Goal: Check status: Check status

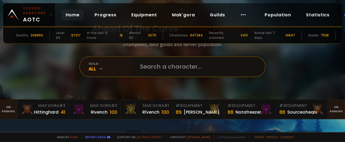
click at [212, 67] on input "text" at bounding box center [198, 66] width 122 height 19
type input "a"
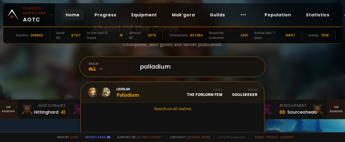
type input "palladium"
click at [177, 91] on link "Level 60 Palladium Guild The Forlorn Few Realm Soulseeker" at bounding box center [172, 92] width 183 height 20
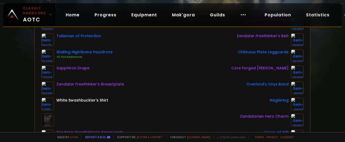
scroll to position [69, 0]
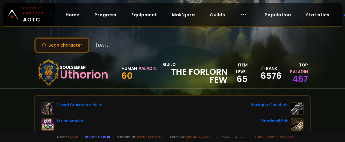
click at [76, 47] on button "Scan character" at bounding box center [61, 44] width 55 height 15
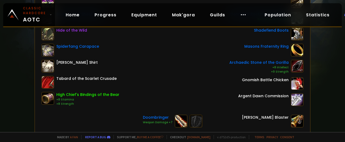
scroll to position [122, 0]
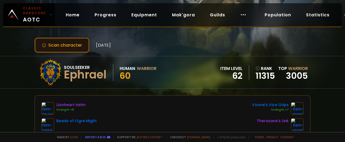
click at [74, 42] on button "Scan character" at bounding box center [61, 44] width 55 height 15
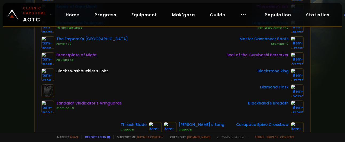
scroll to position [119, 0]
